Goal: Check status: Check status

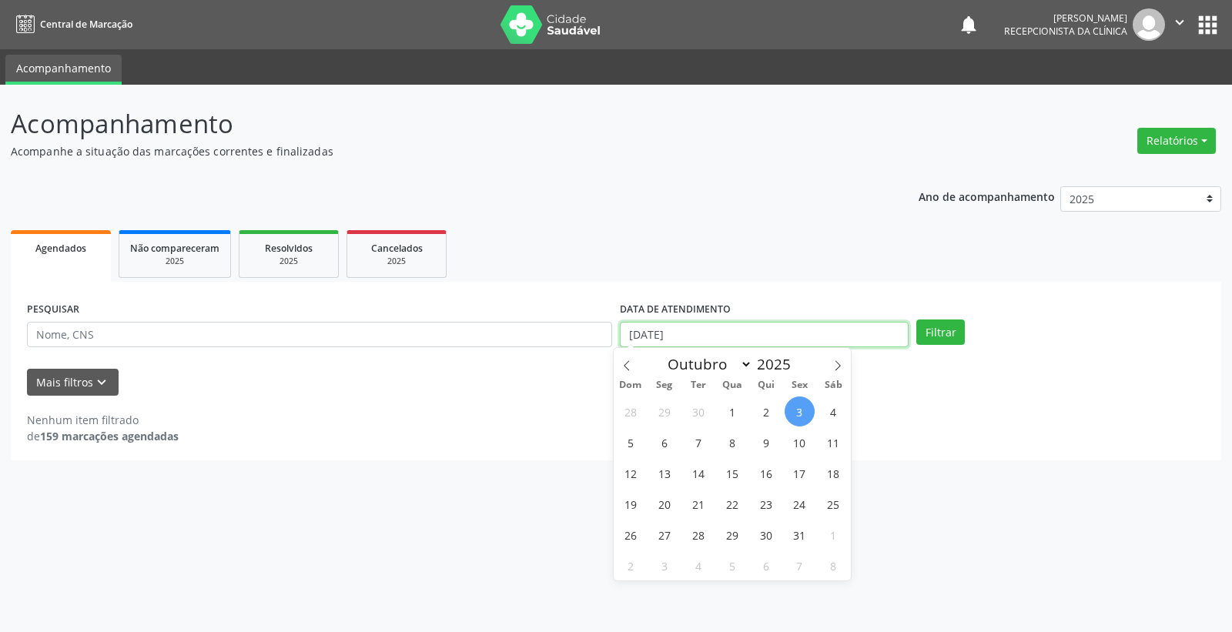
click at [759, 327] on input "[DATE]" at bounding box center [764, 335] width 289 height 26
click at [732, 466] on span "15" at bounding box center [732, 473] width 30 height 30
type input "[DATE]"
click at [732, 466] on span "15" at bounding box center [732, 473] width 30 height 30
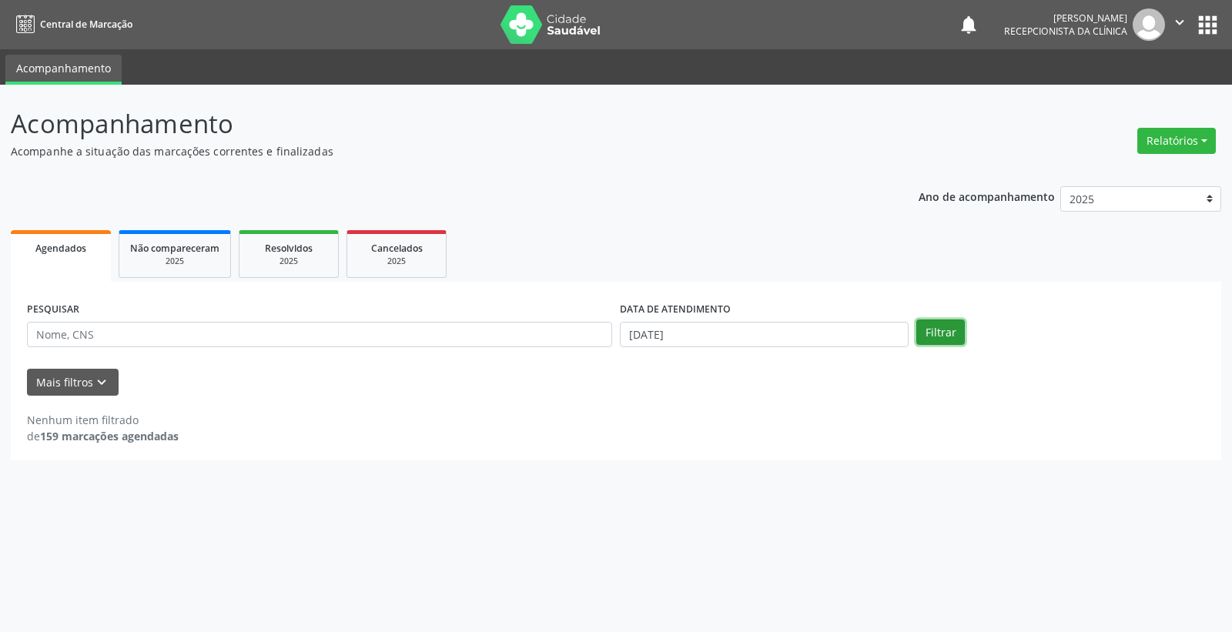
click at [944, 333] on button "Filtrar" at bounding box center [940, 333] width 49 height 26
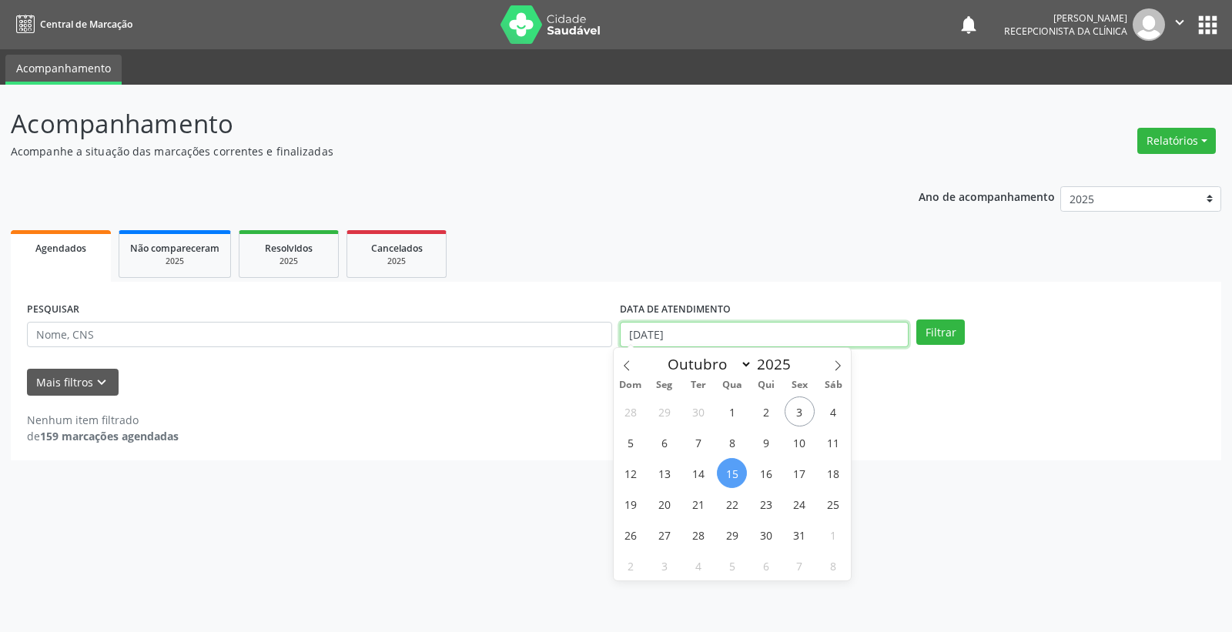
click at [766, 336] on input "[DATE]" at bounding box center [764, 335] width 289 height 26
click at [733, 447] on span "8" at bounding box center [732, 442] width 30 height 30
type input "[DATE]"
click at [733, 447] on span "8" at bounding box center [732, 442] width 30 height 30
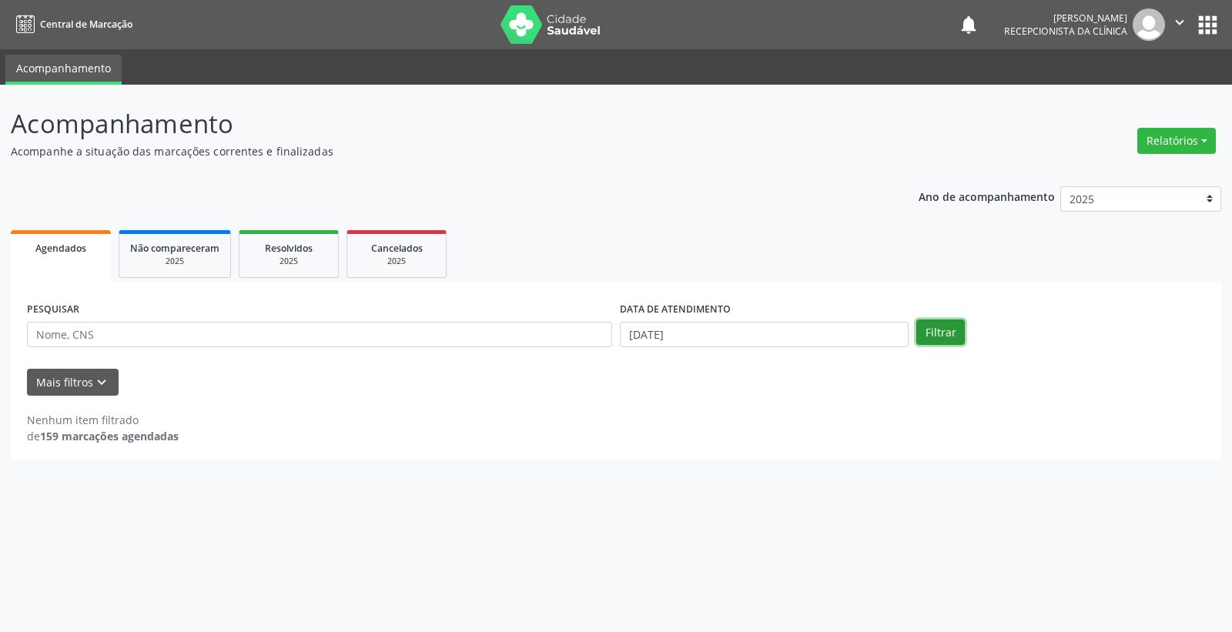
click at [942, 336] on button "Filtrar" at bounding box center [940, 333] width 49 height 26
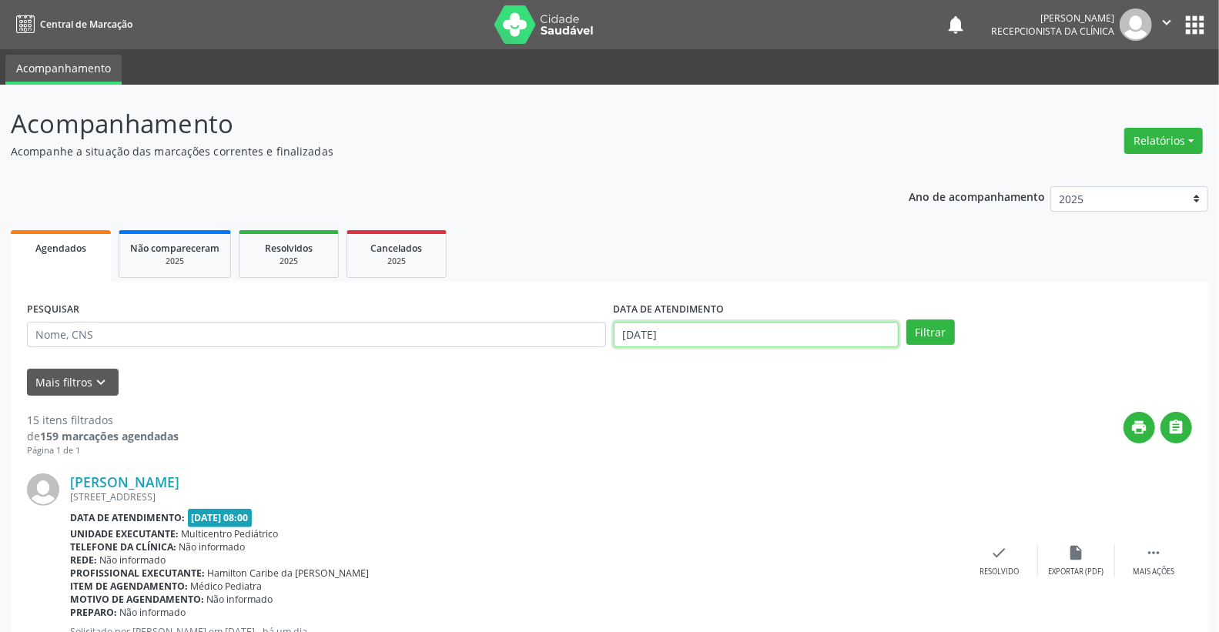
click at [740, 341] on body "Central de Marcação notifications [PERSON_NAME] Recepcionista da clínica  Conf…" at bounding box center [609, 316] width 1219 height 632
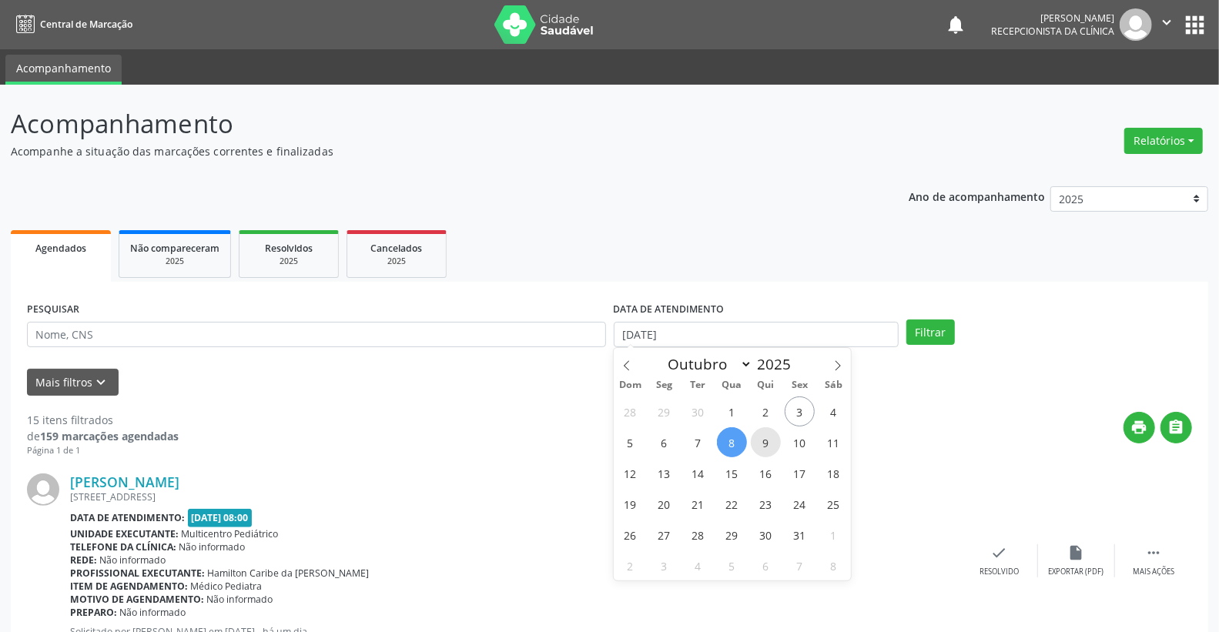
click at [768, 440] on span "9" at bounding box center [766, 442] width 30 height 30
type input "[DATE]"
click at [768, 440] on span "9" at bounding box center [766, 442] width 30 height 30
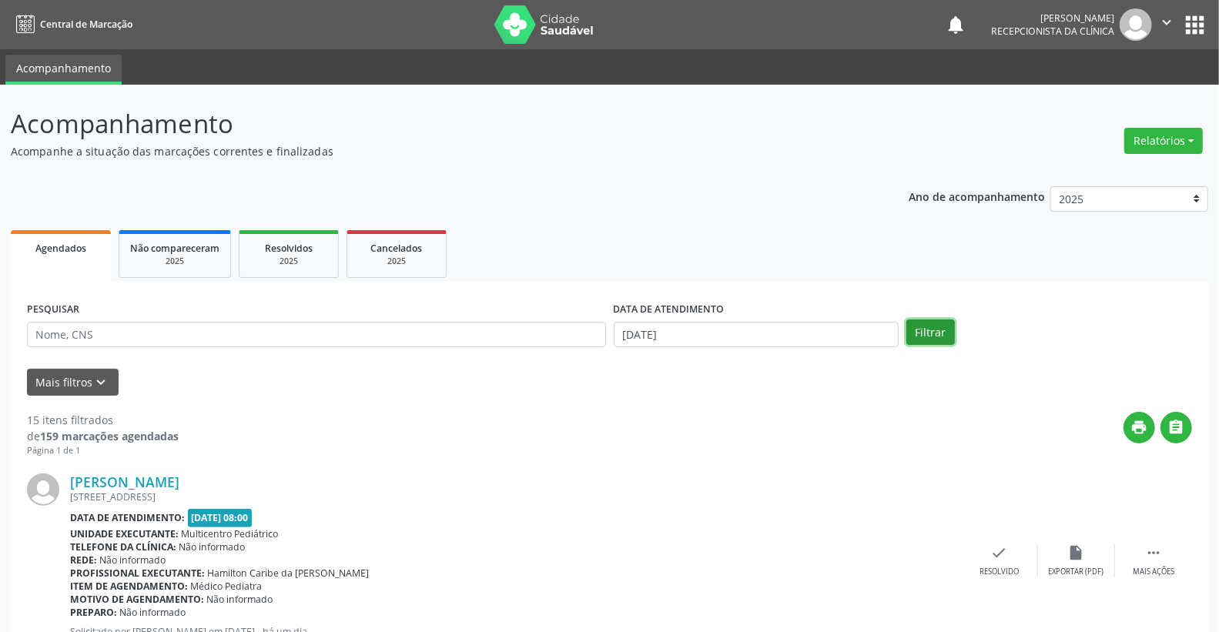
click at [945, 329] on button "Filtrar" at bounding box center [930, 333] width 49 height 26
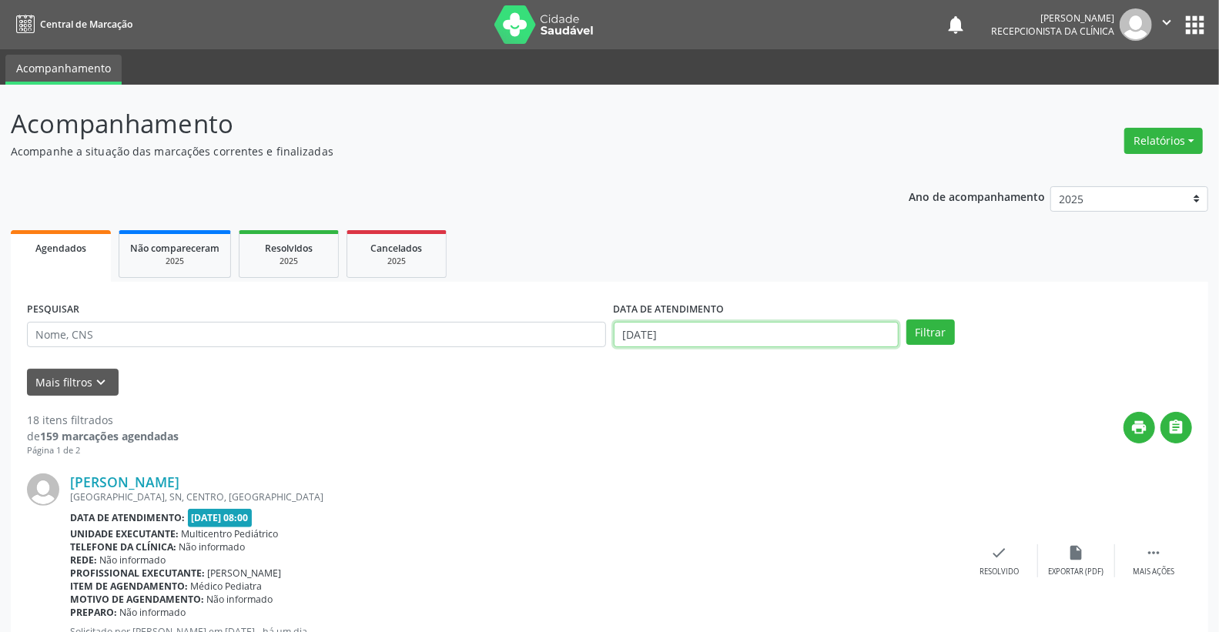
click at [698, 340] on input "[DATE]" at bounding box center [757, 335] width 286 height 26
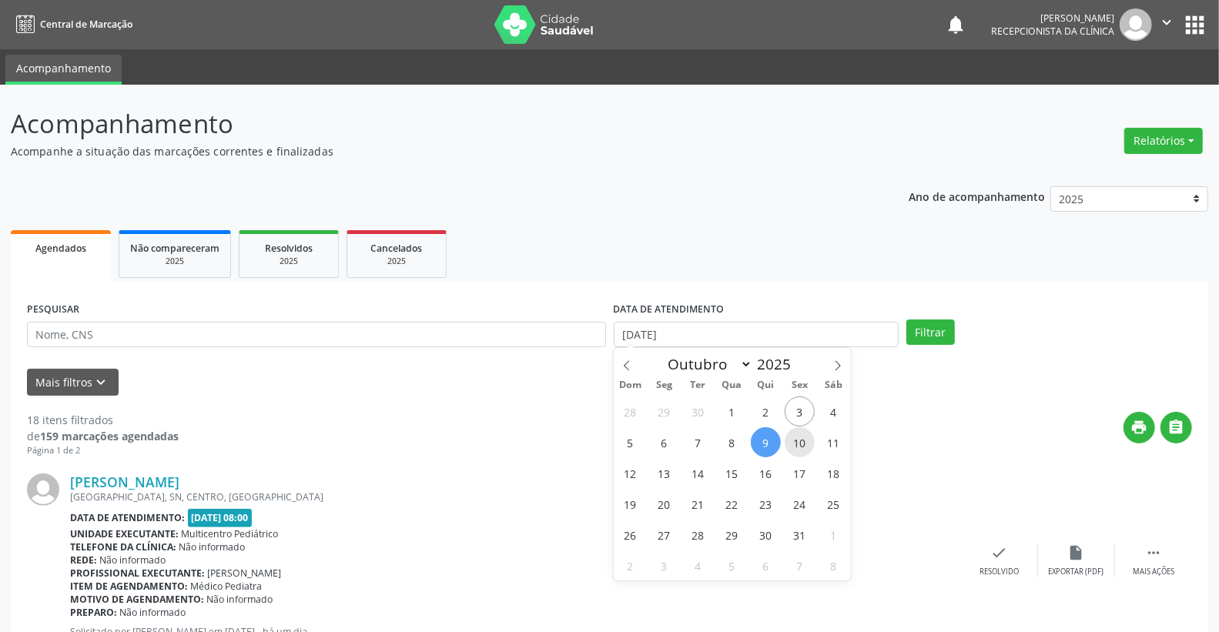
click at [803, 453] on span "10" at bounding box center [800, 442] width 30 height 30
type input "[DATE]"
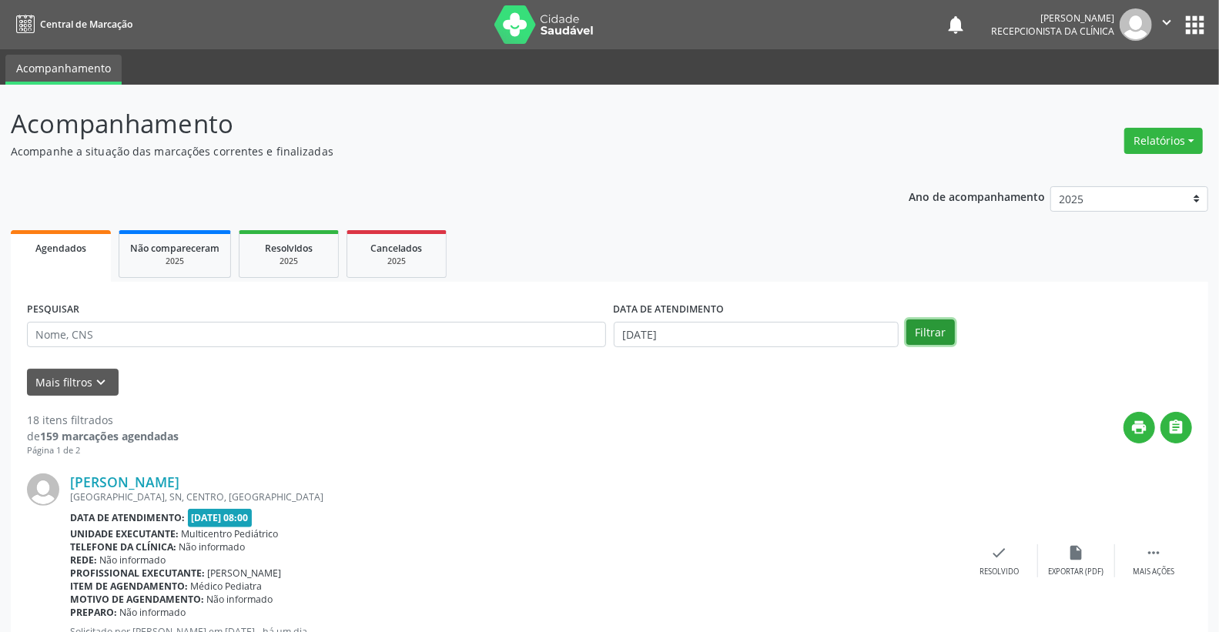
click at [935, 330] on button "Filtrar" at bounding box center [930, 333] width 49 height 26
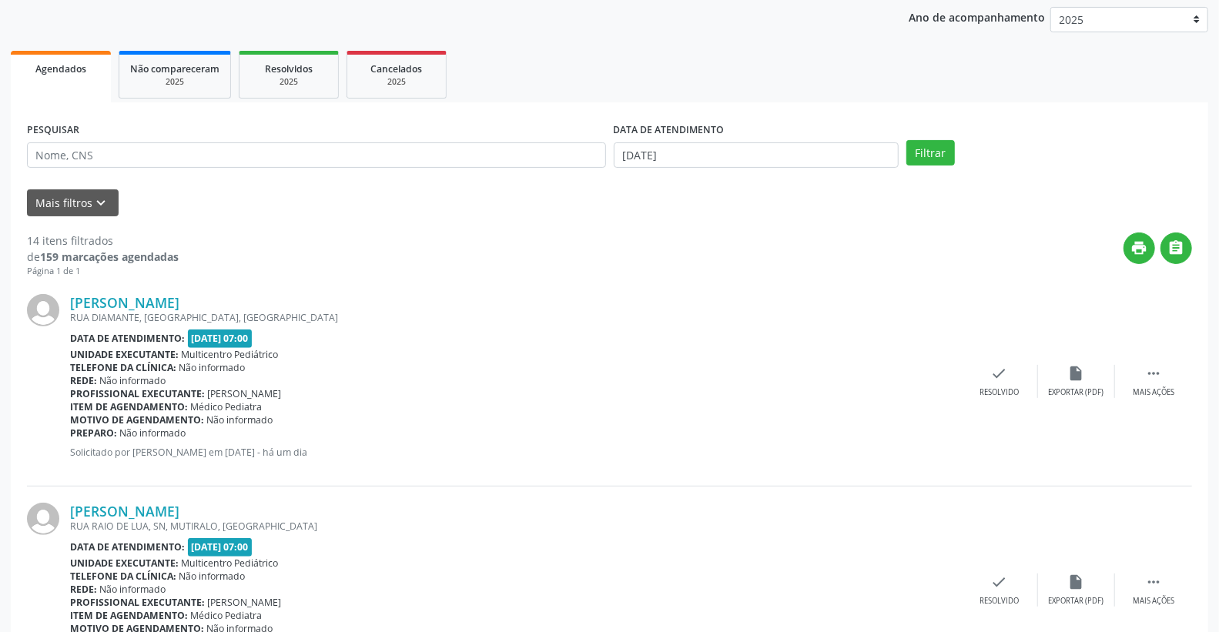
scroll to position [165, 0]
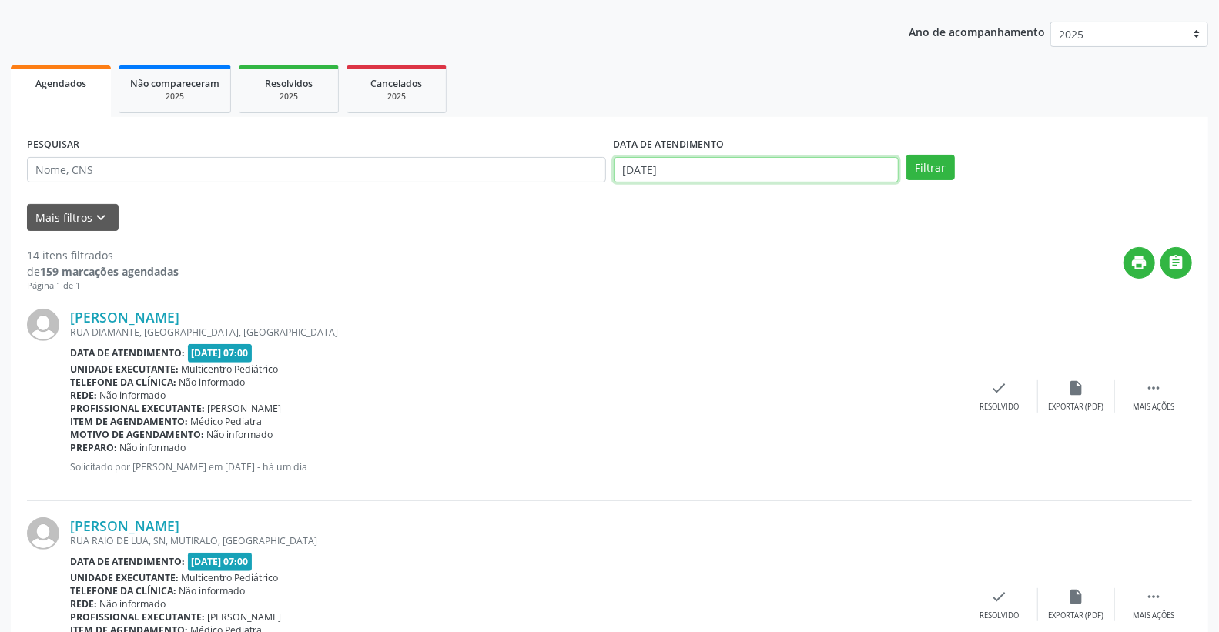
click at [694, 169] on input "[DATE]" at bounding box center [757, 170] width 286 height 26
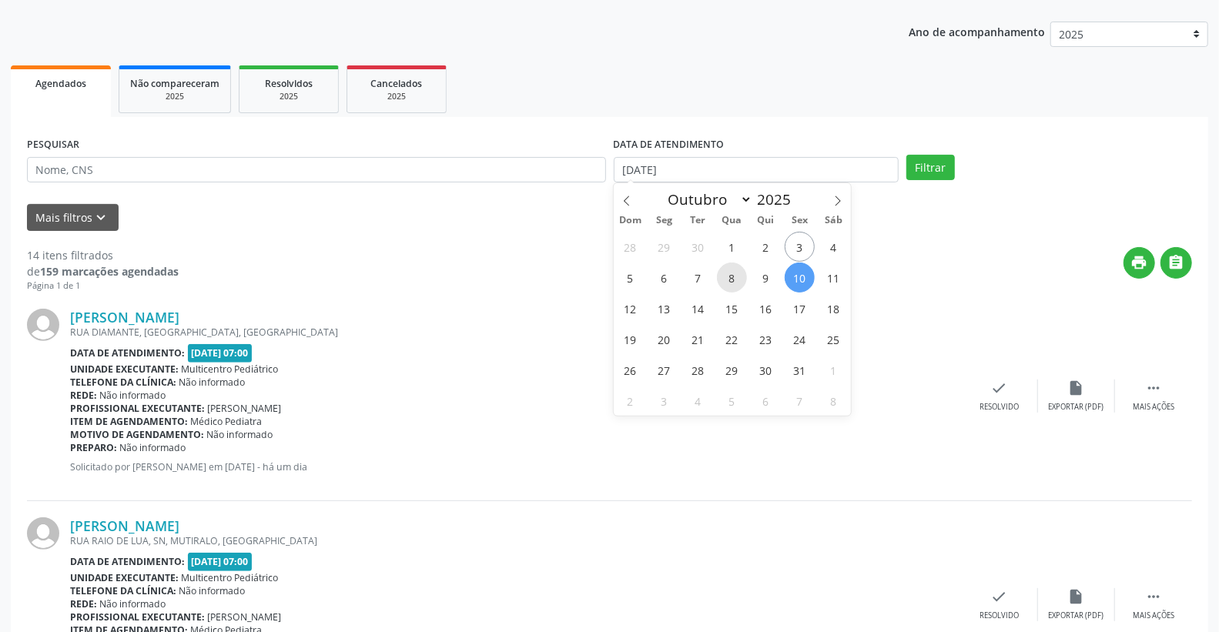
click at [736, 273] on span "8" at bounding box center [732, 278] width 30 height 30
type input "[DATE]"
click at [736, 273] on span "8" at bounding box center [732, 278] width 30 height 30
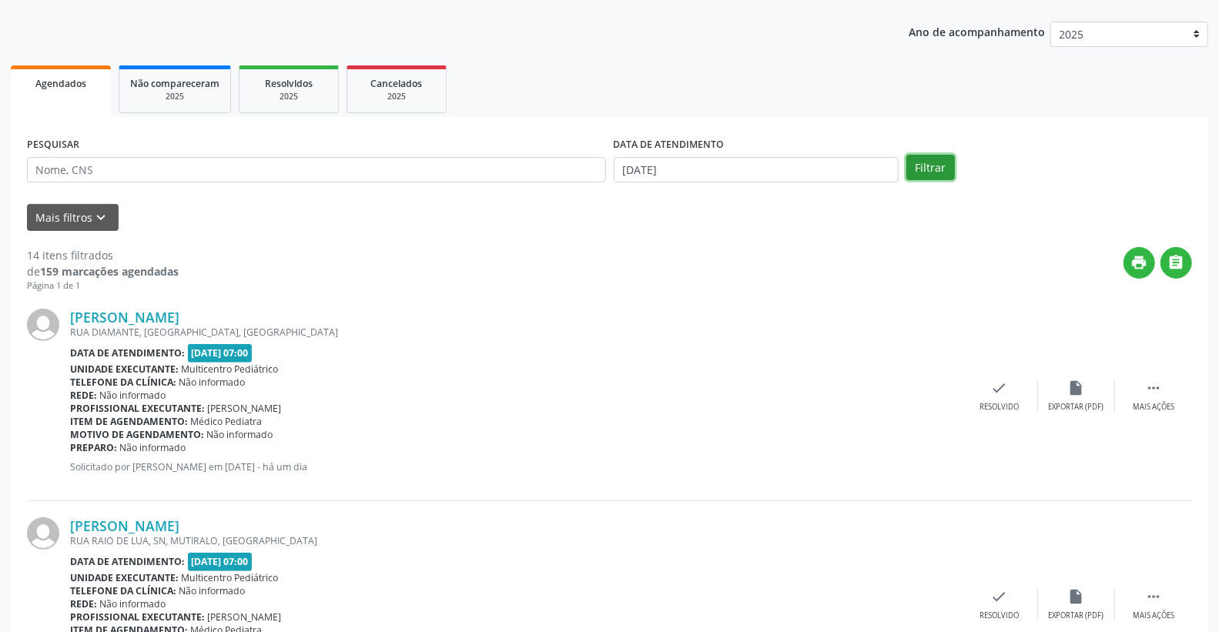
click at [941, 167] on button "Filtrar" at bounding box center [930, 168] width 49 height 26
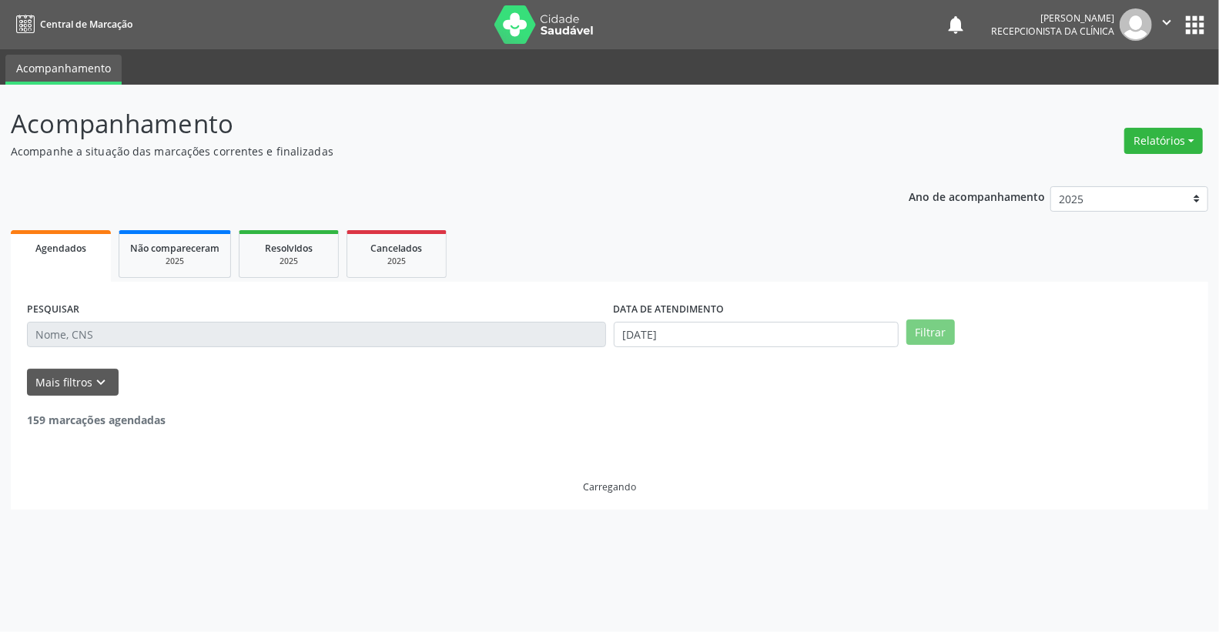
scroll to position [0, 0]
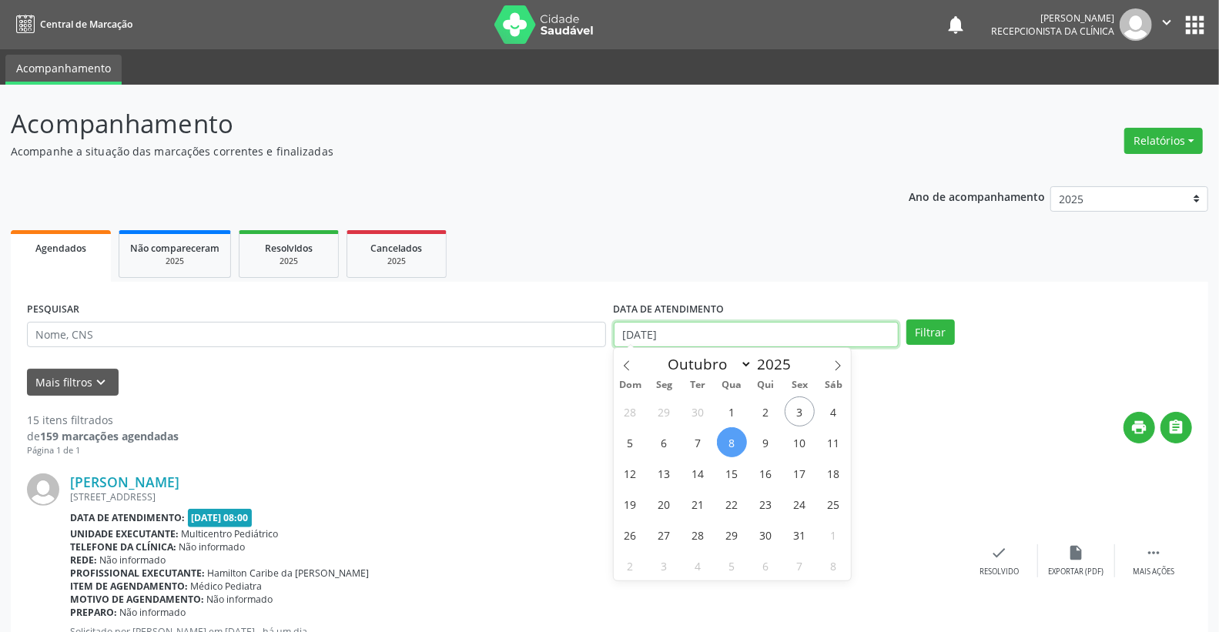
click at [688, 322] on input "[DATE]" at bounding box center [757, 335] width 286 height 26
click at [694, 443] on span "7" at bounding box center [698, 442] width 30 height 30
type input "[DATE]"
click at [694, 443] on span "7" at bounding box center [698, 442] width 30 height 30
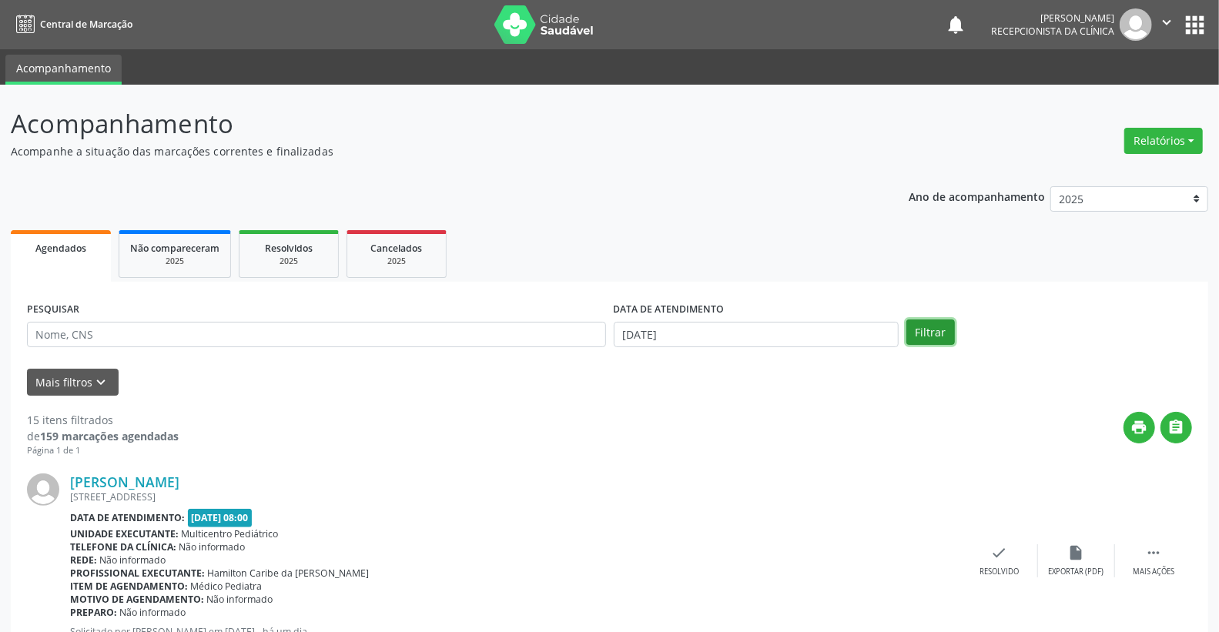
click at [944, 325] on button "Filtrar" at bounding box center [930, 333] width 49 height 26
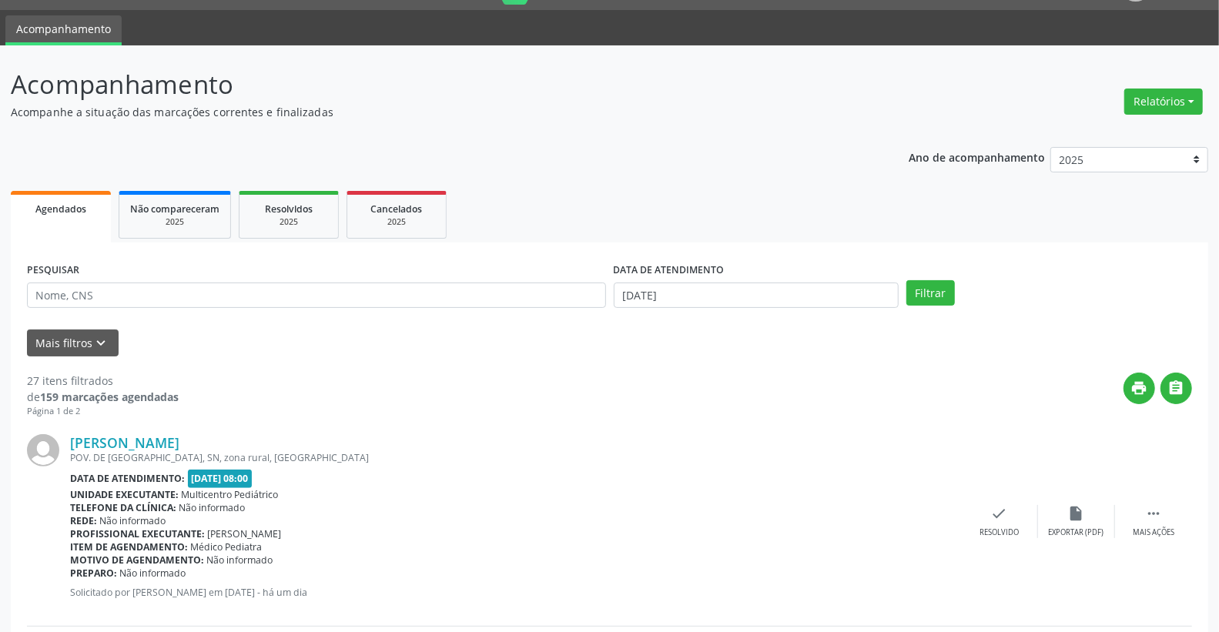
scroll to position [32, 0]
